Goal: Information Seeking & Learning: Learn about a topic

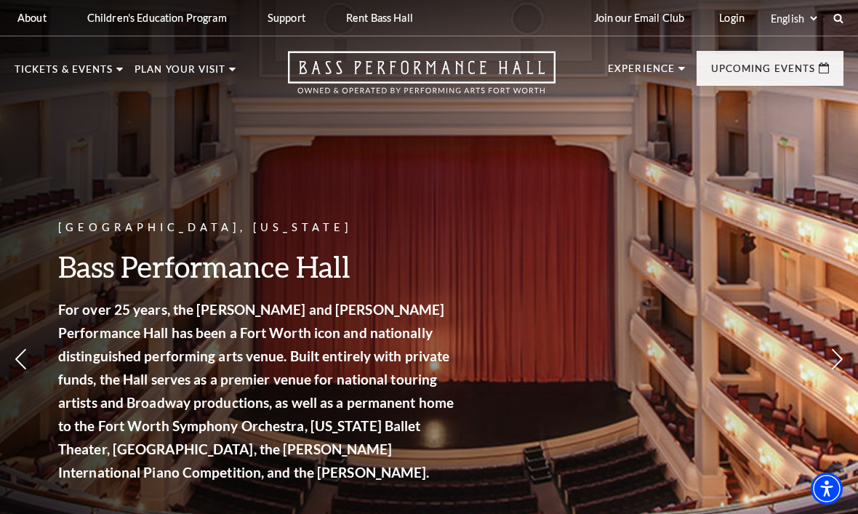
click at [298, 354] on span "View Events" at bounding box center [294, 363] width 76 height 18
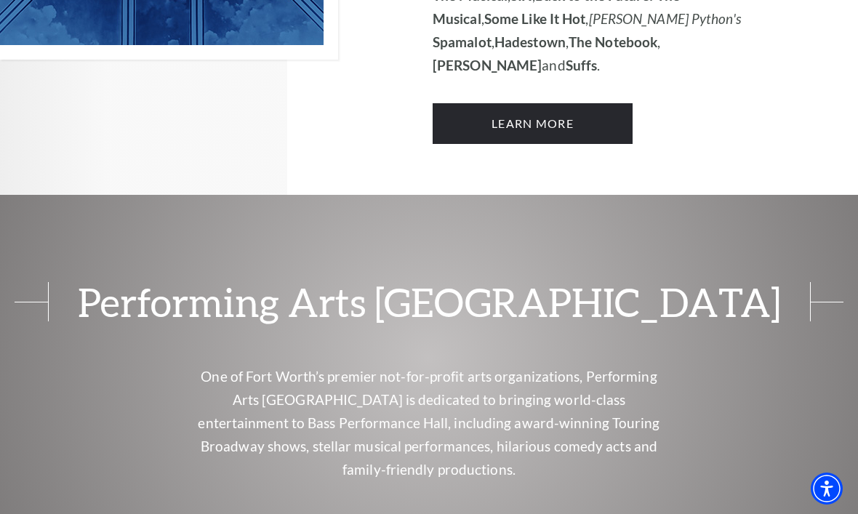
scroll to position [1111, 0]
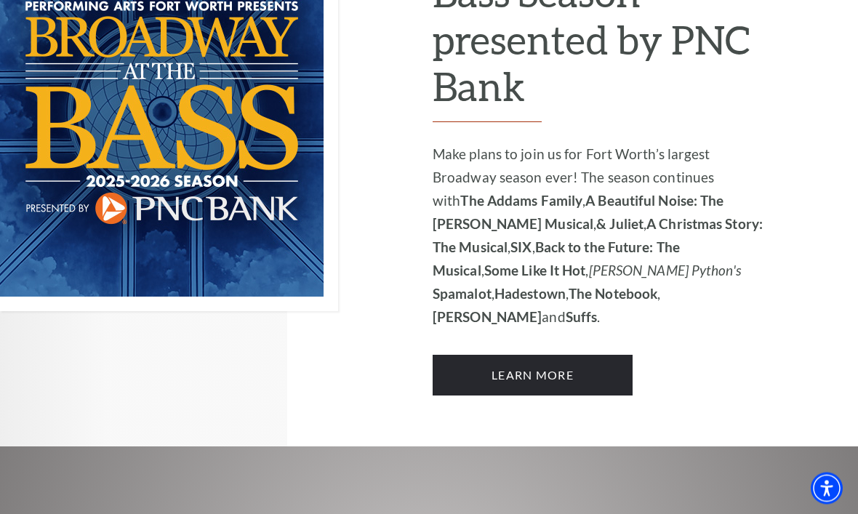
click at [480, 356] on link "Learn More" at bounding box center [533, 376] width 200 height 41
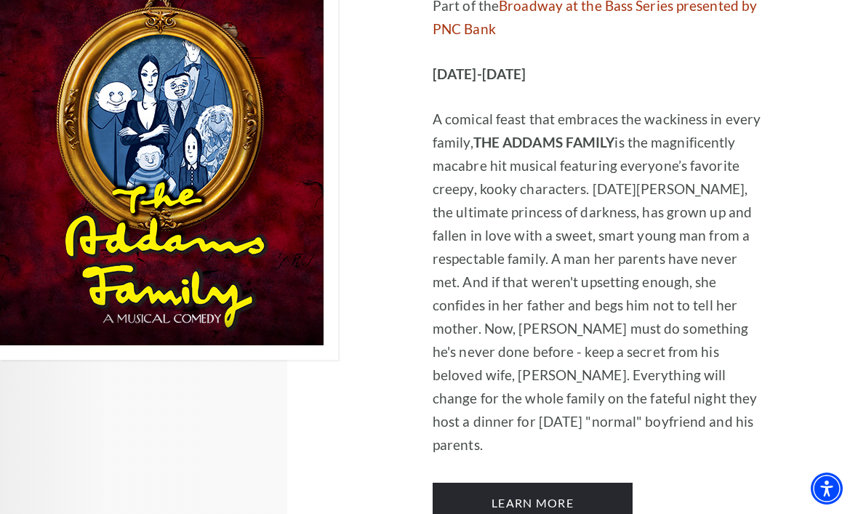
scroll to position [1964, 0]
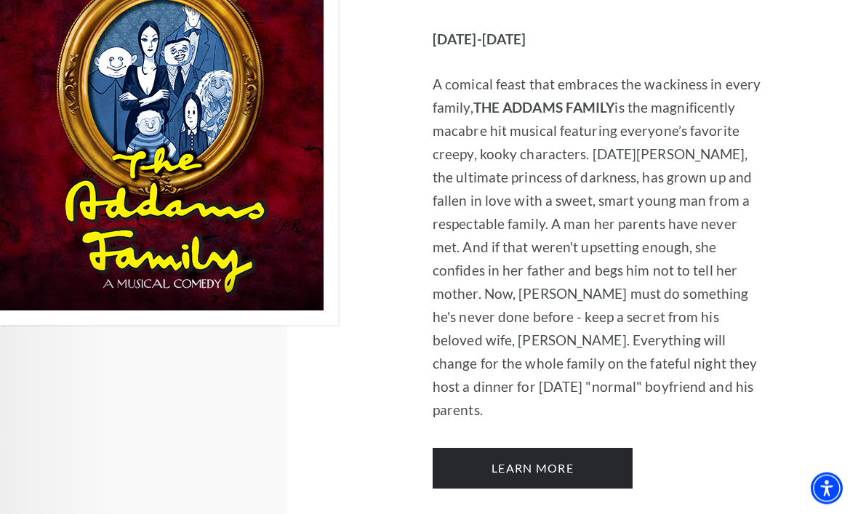
click at [468, 449] on link "Learn More" at bounding box center [533, 469] width 200 height 41
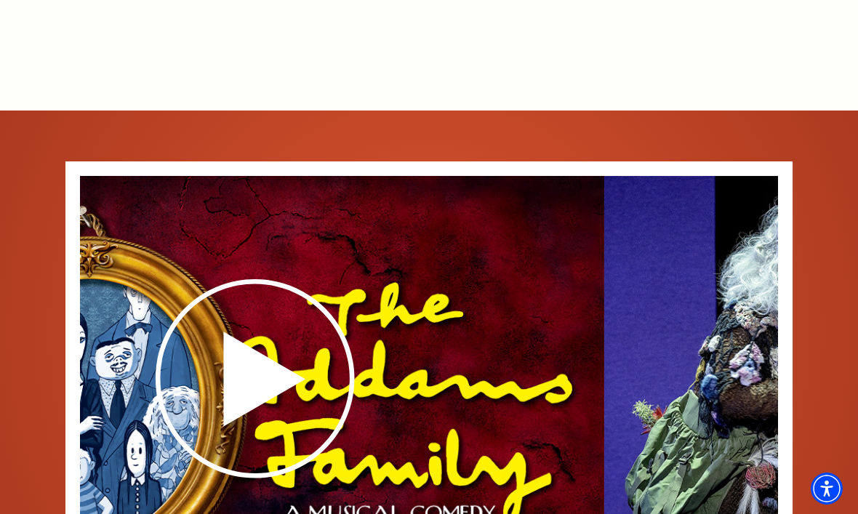
scroll to position [1683, 0]
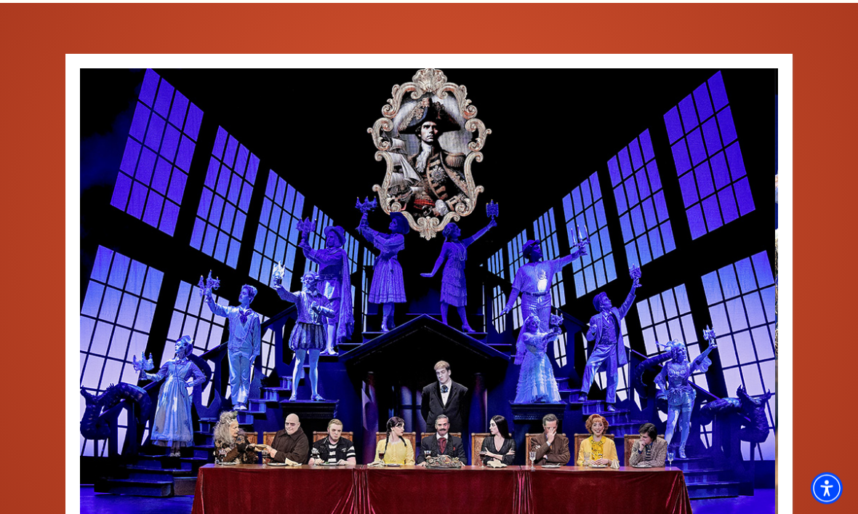
scroll to position [1790, 0]
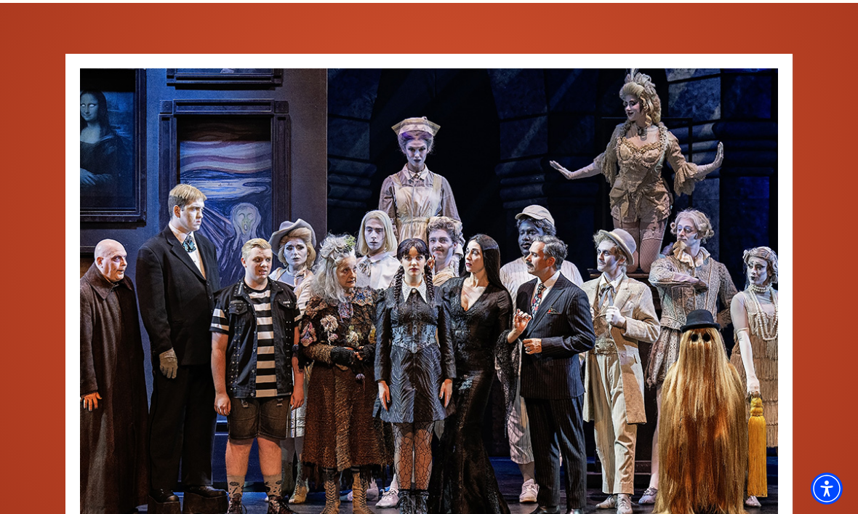
click at [710, 358] on img at bounding box center [429, 297] width 698 height 458
click at [468, 310] on img at bounding box center [429, 297] width 698 height 458
click at [749, 322] on img at bounding box center [429, 297] width 698 height 458
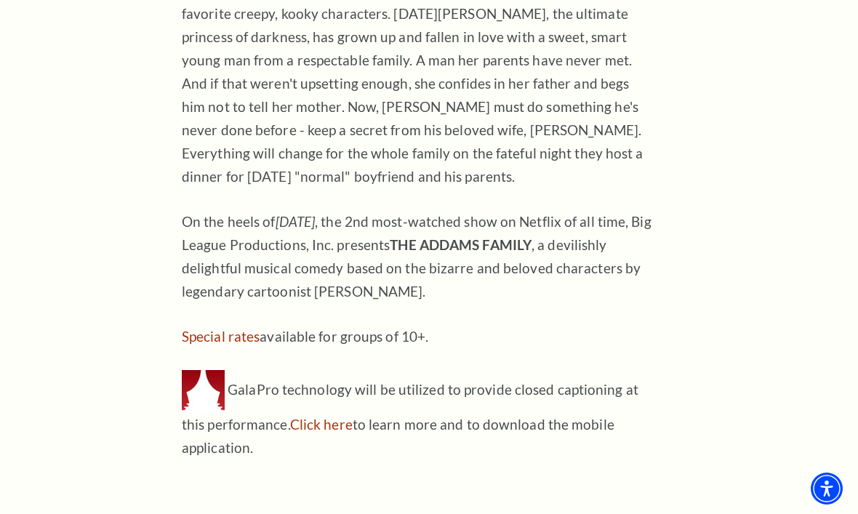
scroll to position [938, 0]
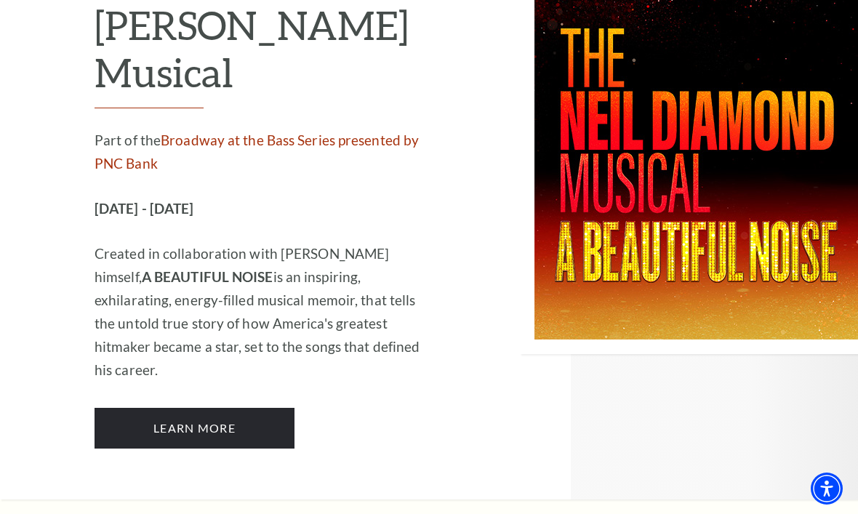
scroll to position [2771, 0]
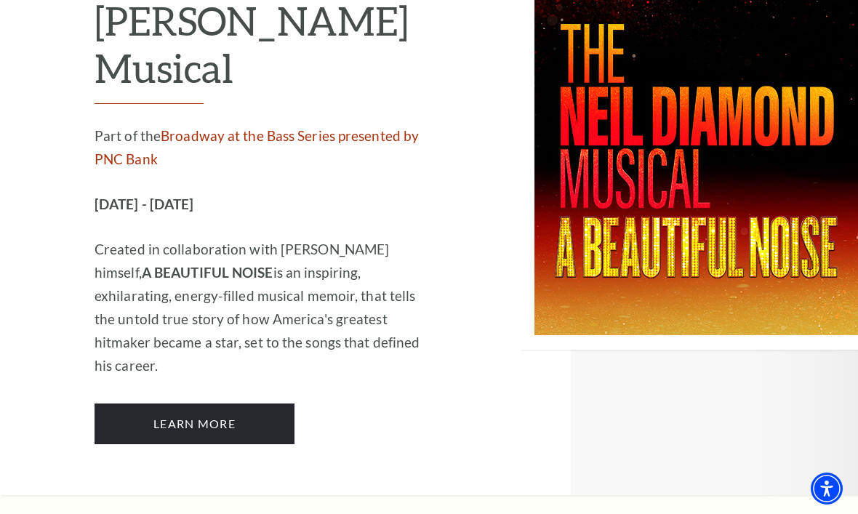
click at [191, 404] on link "Learn More" at bounding box center [195, 424] width 200 height 41
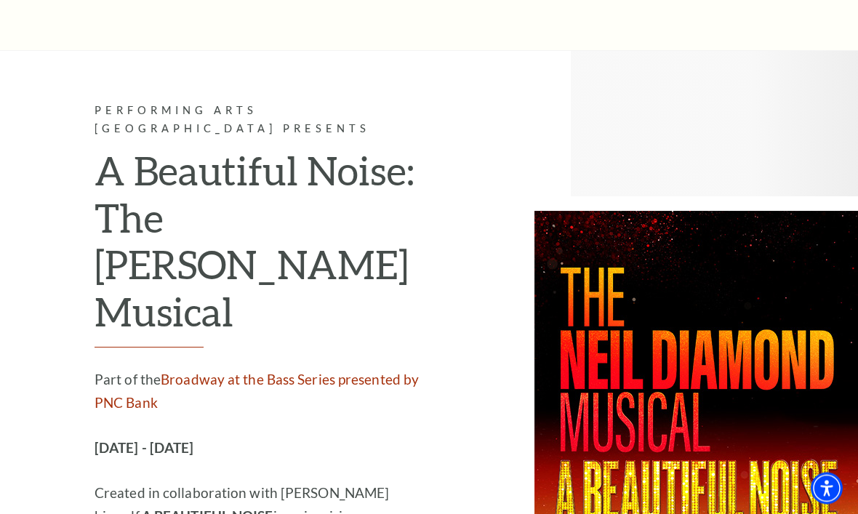
scroll to position [2506, 0]
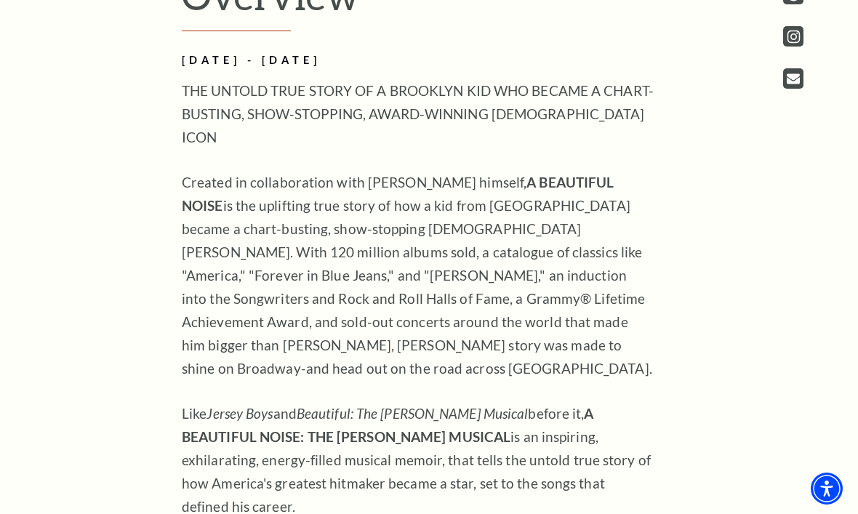
scroll to position [967, 0]
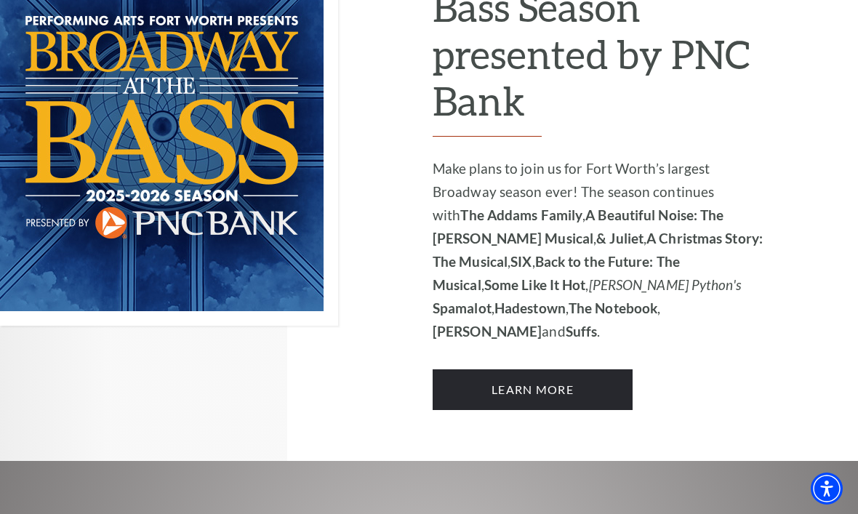
scroll to position [1158, 0]
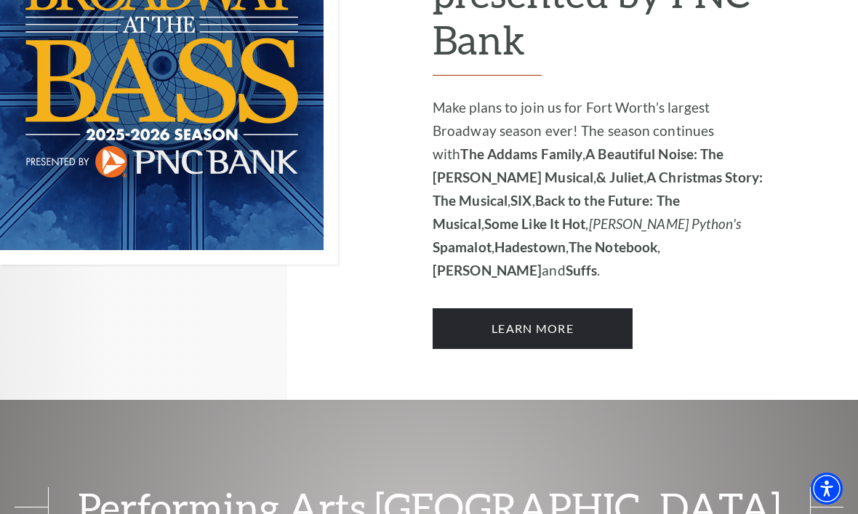
click at [480, 308] on link "Learn More" at bounding box center [533, 328] width 200 height 41
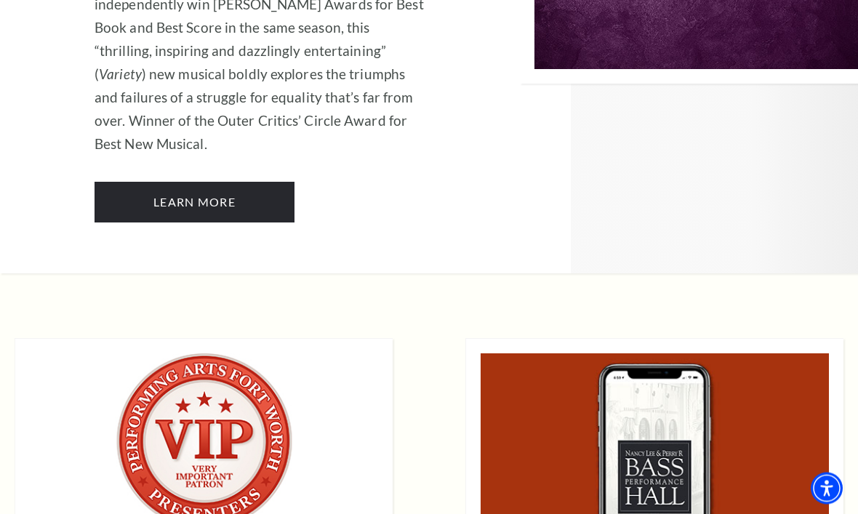
scroll to position [10759, 0]
